Goal: Task Accomplishment & Management: Use online tool/utility

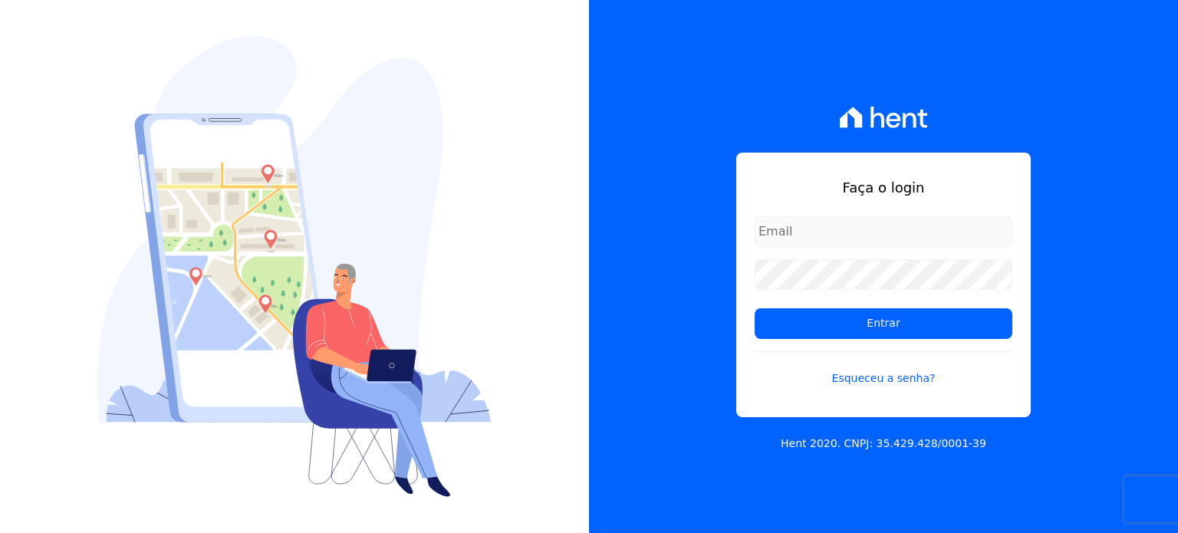
type input "[PERSON_NAME][EMAIL_ADDRESS][PERSON_NAME][DOMAIN_NAME]"
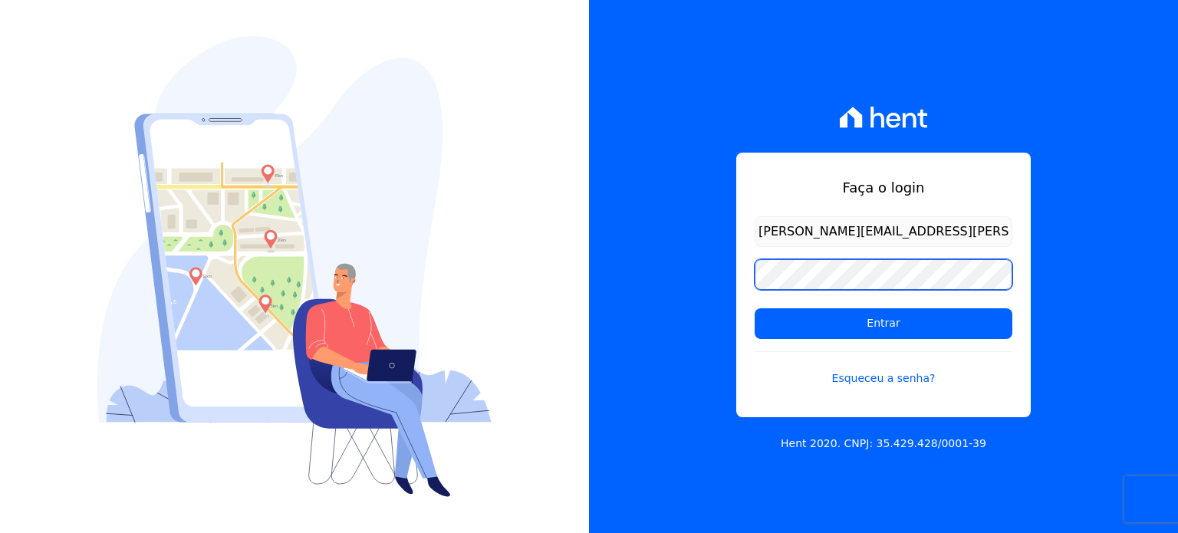
click at [563, 290] on div "Faça o login [PERSON_NAME][EMAIL_ADDRESS][PERSON_NAME][DOMAIN_NAME] Entrar Esqu…" at bounding box center [589, 266] width 1178 height 533
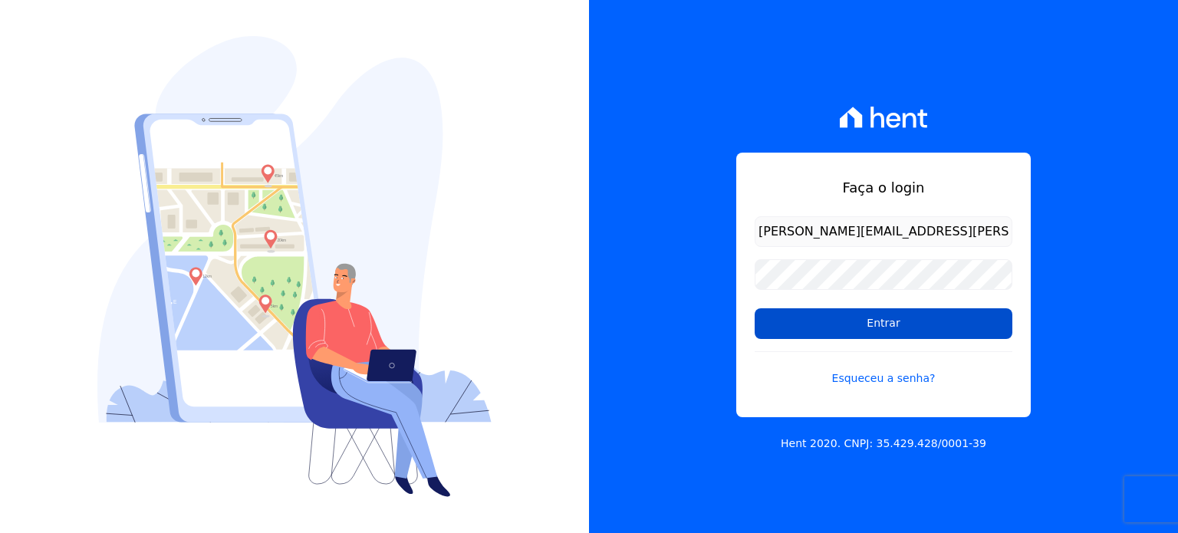
click at [817, 334] on input "Entrar" at bounding box center [884, 323] width 258 height 31
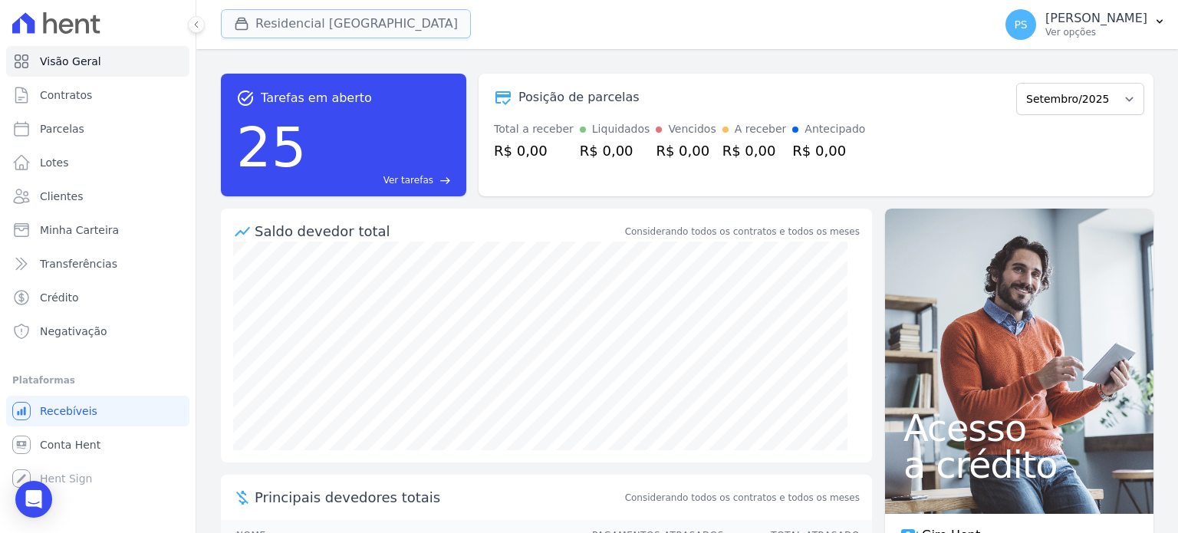
click at [247, 23] on icon "button" at bounding box center [242, 24] width 12 height 12
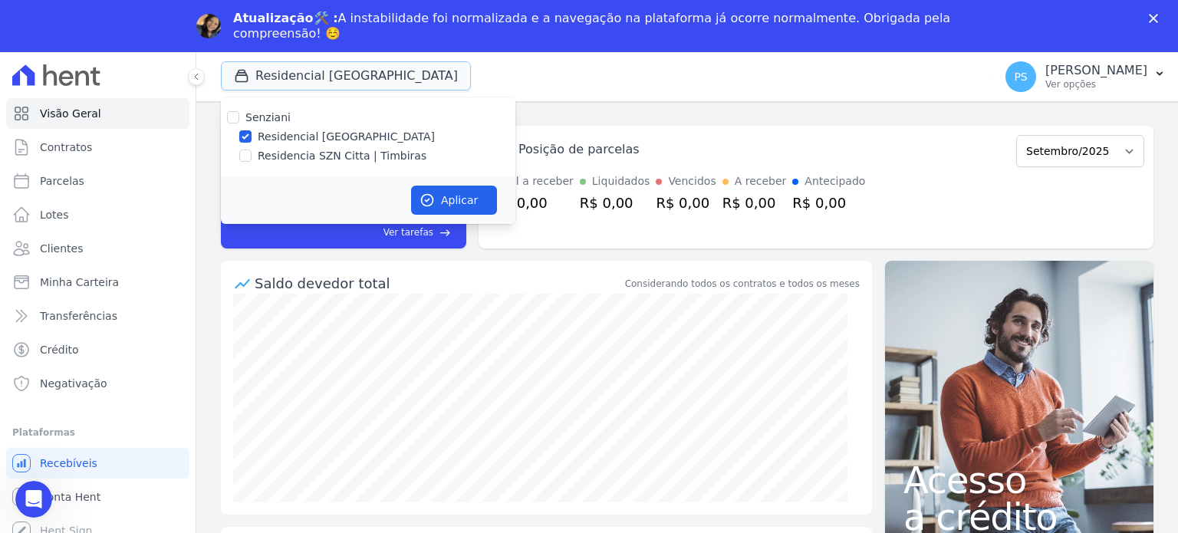
click at [242, 85] on button "Residencial Villa Sardenha" at bounding box center [346, 75] width 250 height 29
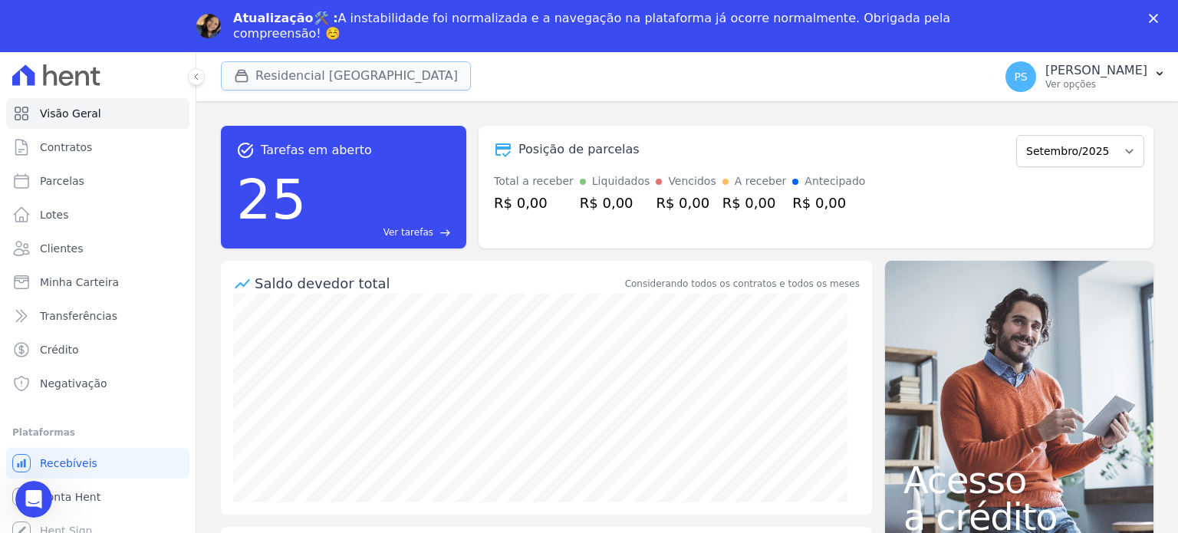
click at [273, 77] on button "Residencial Villa Sardenha" at bounding box center [346, 75] width 250 height 29
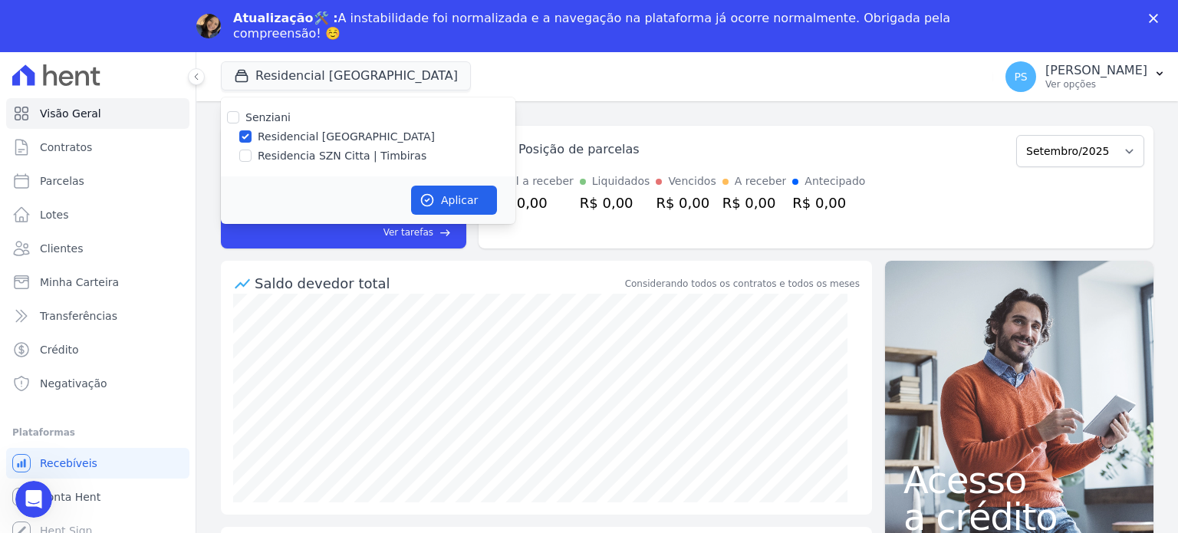
click at [248, 162] on div at bounding box center [245, 155] width 12 height 15
click at [246, 157] on input "Residencia SZN Citta | Timbiras" at bounding box center [245, 156] width 12 height 12
checkbox input "true"
click at [262, 134] on label "Residencial Villa Sardenha" at bounding box center [346, 137] width 177 height 16
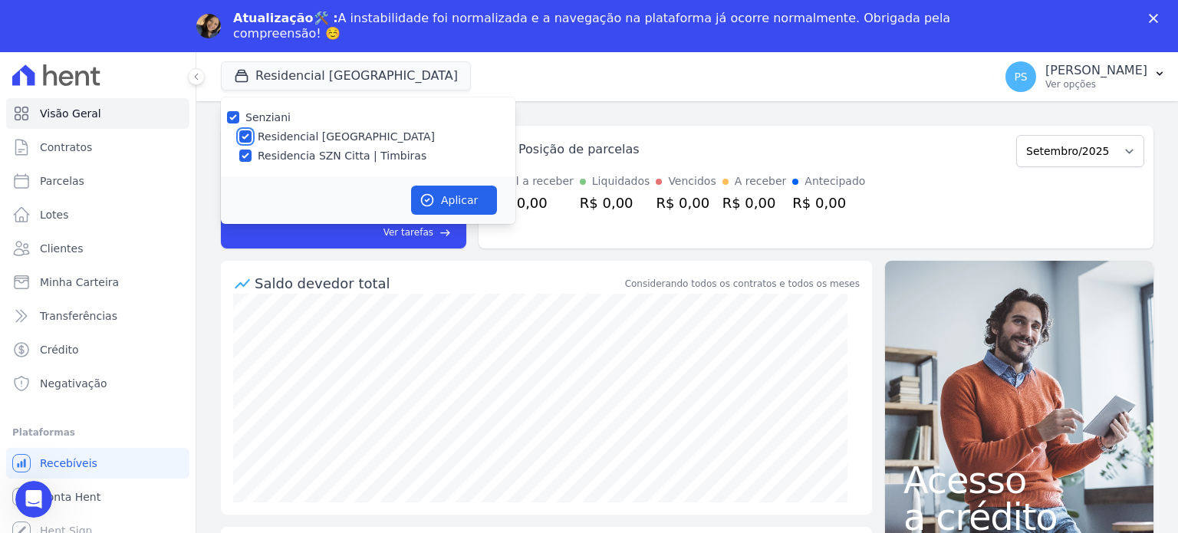
click at [252, 134] on input "Residencial Villa Sardenha" at bounding box center [245, 136] width 12 height 12
checkbox input "false"
click at [1154, 16] on icon "Fechar" at bounding box center [1153, 18] width 9 height 9
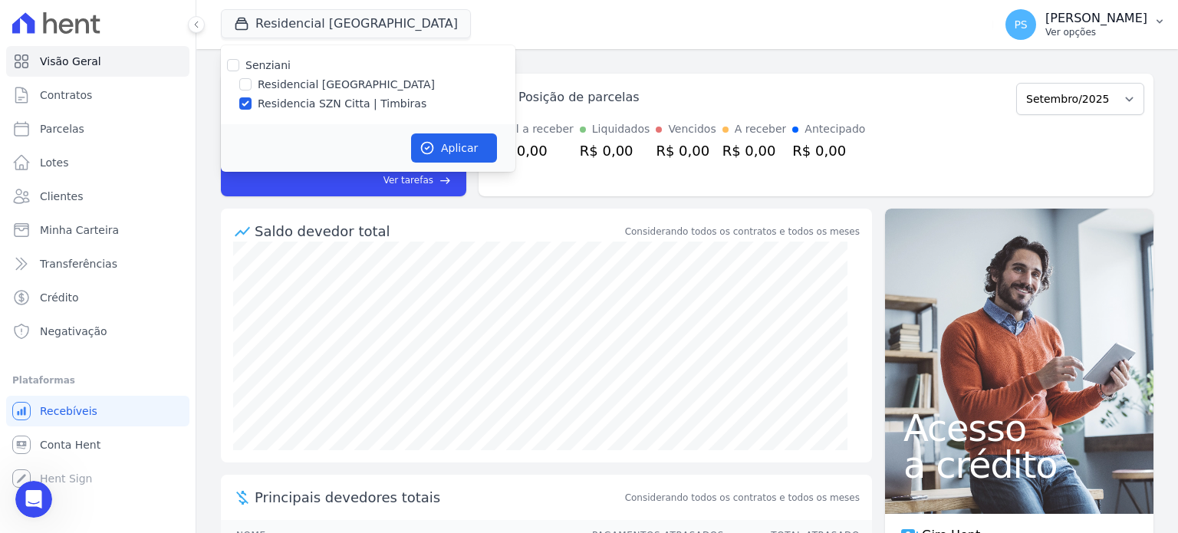
click at [1156, 39] on button "PS Paula Silva Ver opções" at bounding box center [1085, 24] width 185 height 43
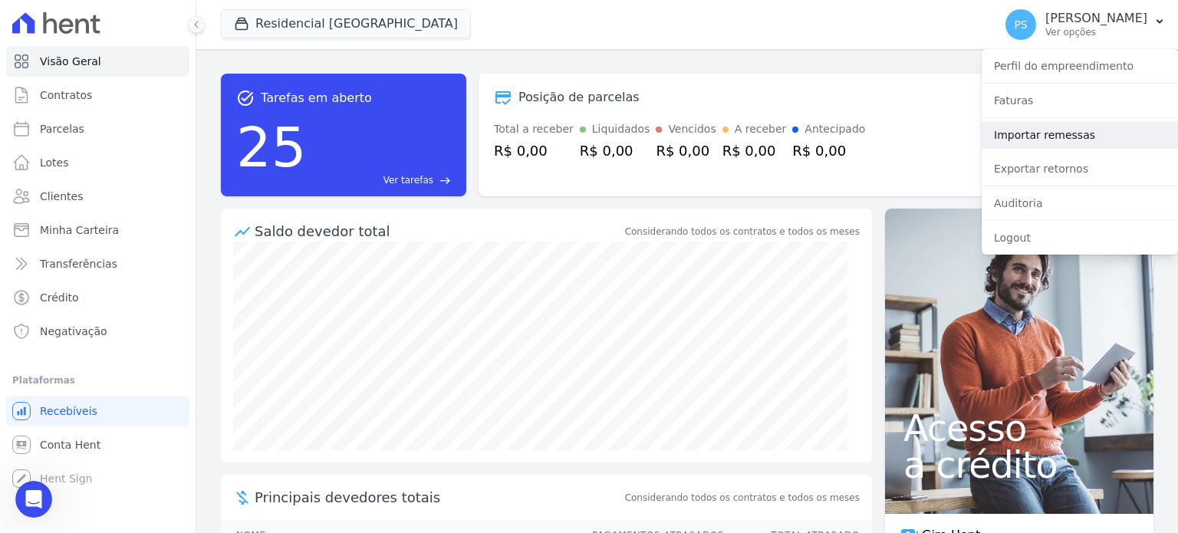
click at [1019, 132] on link "Importar remessas" at bounding box center [1080, 135] width 196 height 28
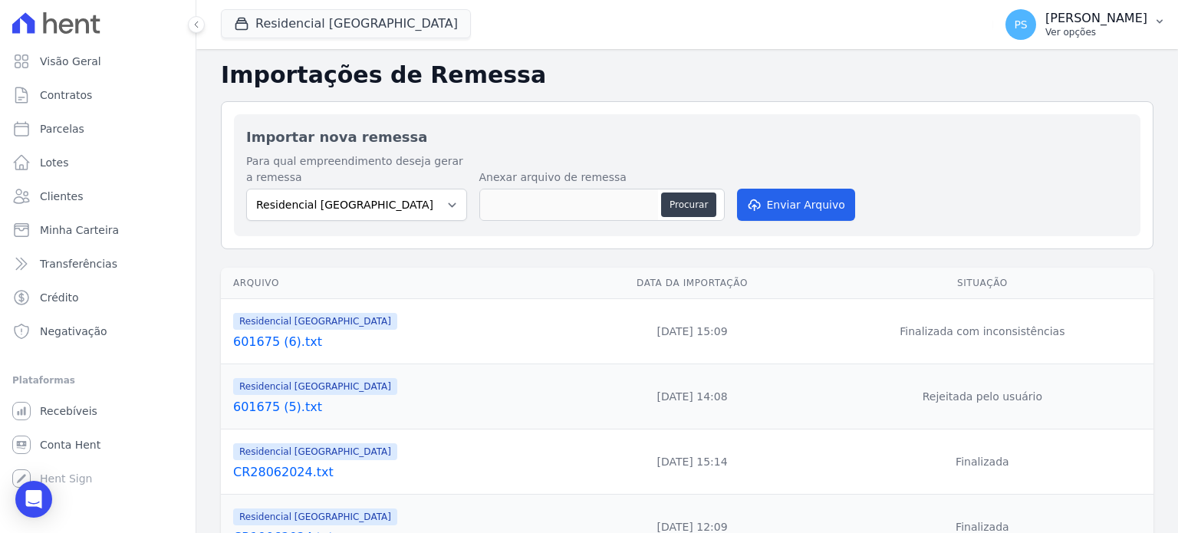
click at [1150, 17] on button "PS Paula Silva Ver opções" at bounding box center [1085, 24] width 185 height 43
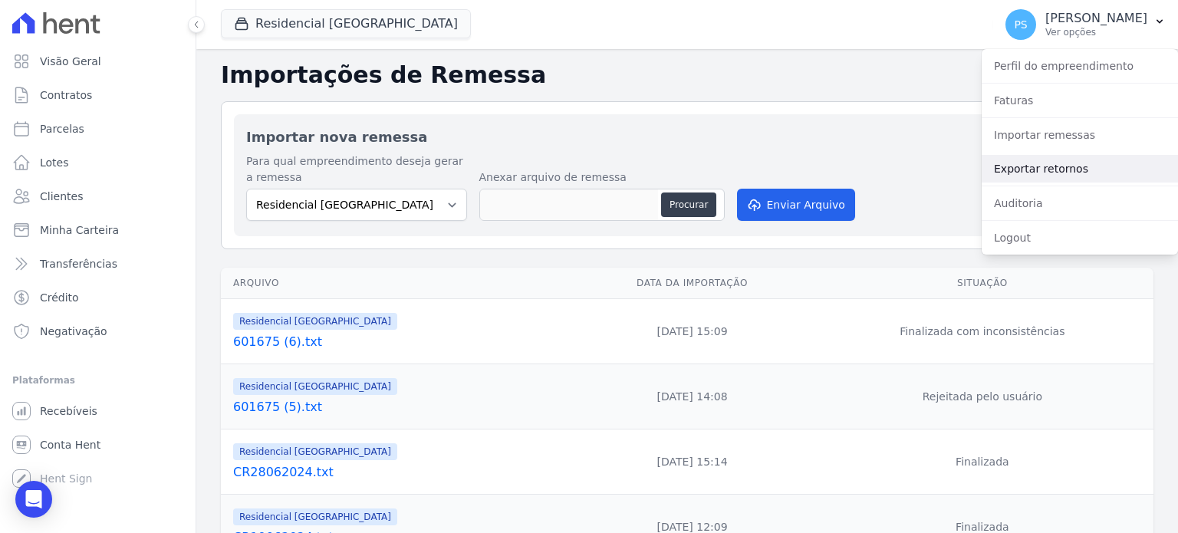
click at [1024, 171] on link "Exportar retornos" at bounding box center [1080, 169] width 196 height 28
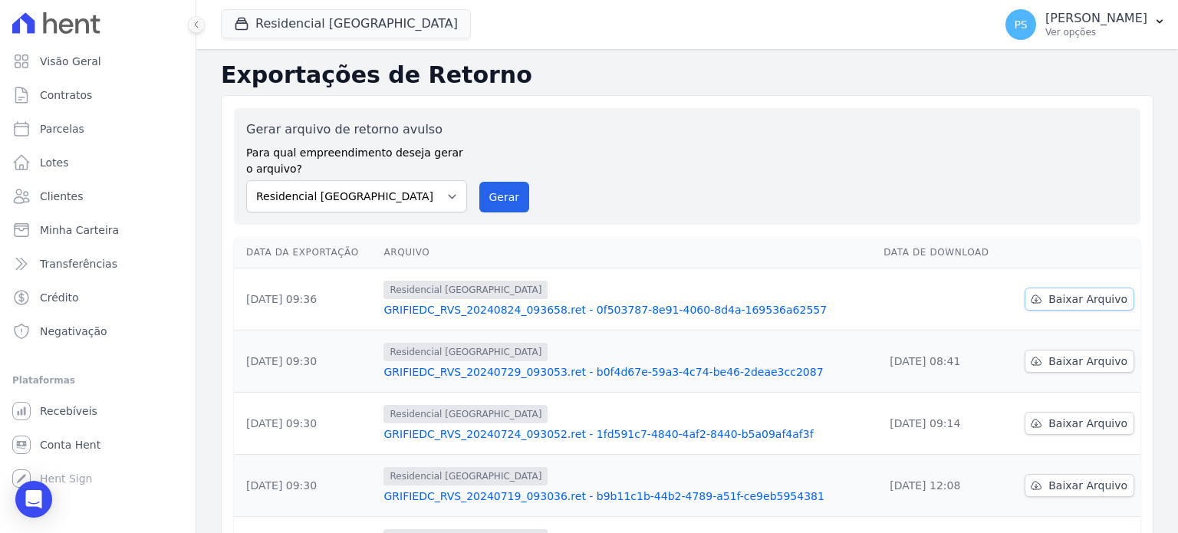
click at [1061, 290] on link "Baixar Arquivo" at bounding box center [1080, 299] width 110 height 23
